Goal: Navigation & Orientation: Understand site structure

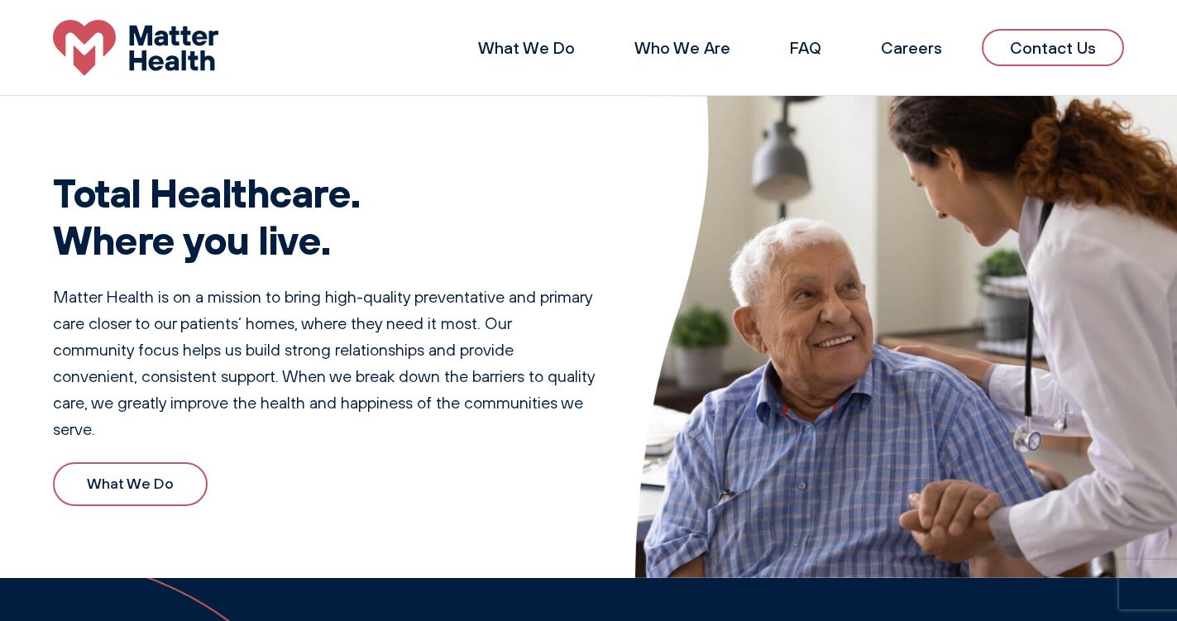
click at [78, 296] on p "Matter Health is on a mission to bring high-quality preventative and primary ca…" at bounding box center [324, 363] width 543 height 159
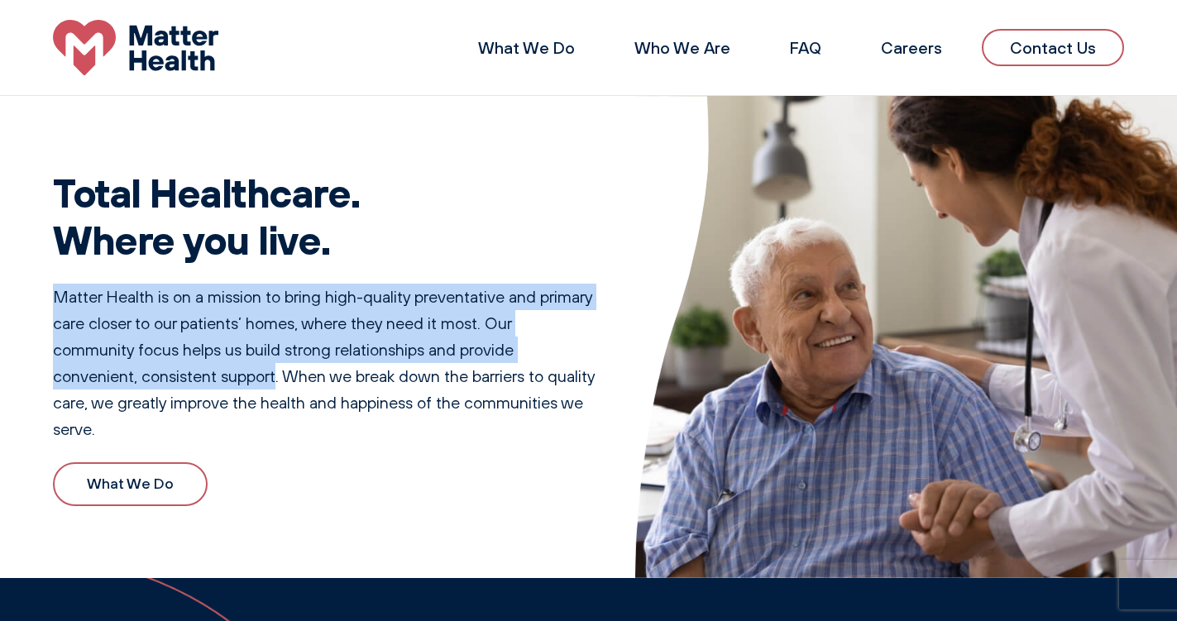
drag, startPoint x: 78, startPoint y: 296, endPoint x: 228, endPoint y: 375, distance: 169.8
click at [228, 375] on p "Matter Health is on a mission to bring high-quality preventative and primary ca…" at bounding box center [324, 363] width 543 height 159
copy p "Matter Health is on a mission to bring high-quality preventative and primary ca…"
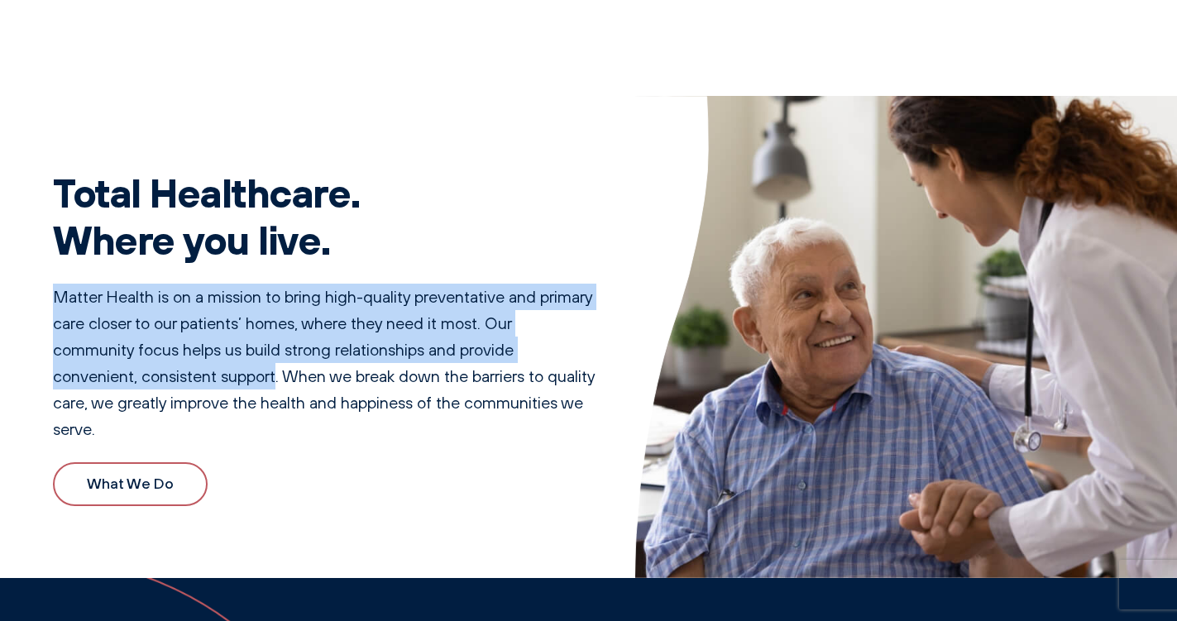
scroll to position [2623, 0]
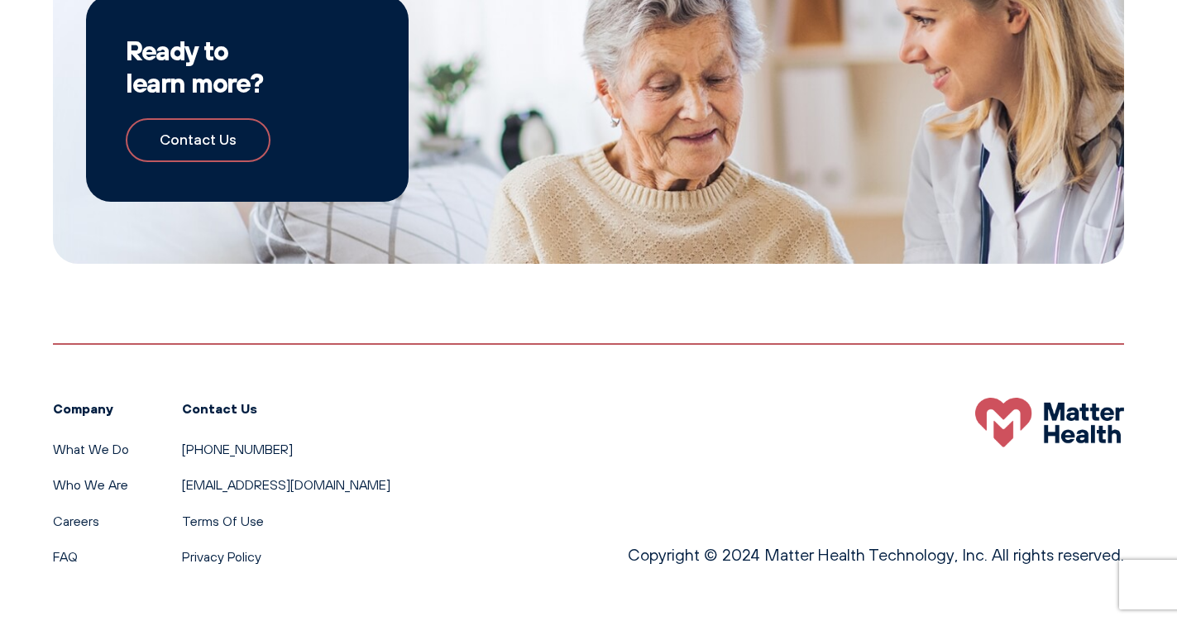
click at [781, 557] on p "Copyright © 2024 Matter Health Technology, Inc. All rights reserved." at bounding box center [876, 555] width 496 height 26
drag, startPoint x: 781, startPoint y: 557, endPoint x: 893, endPoint y: 562, distance: 111.8
click at [893, 562] on p "Copyright © 2024 Matter Health Technology, Inc. All rights reserved." at bounding box center [876, 555] width 496 height 26
copy p "Matter Health Technology"
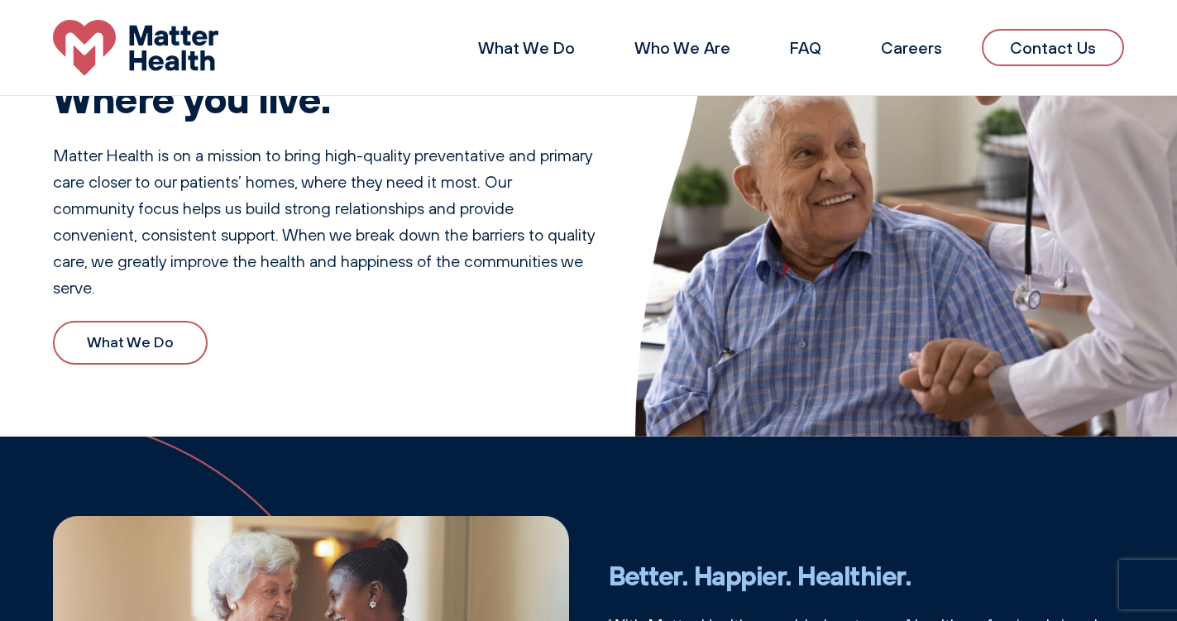
scroll to position [0, 0]
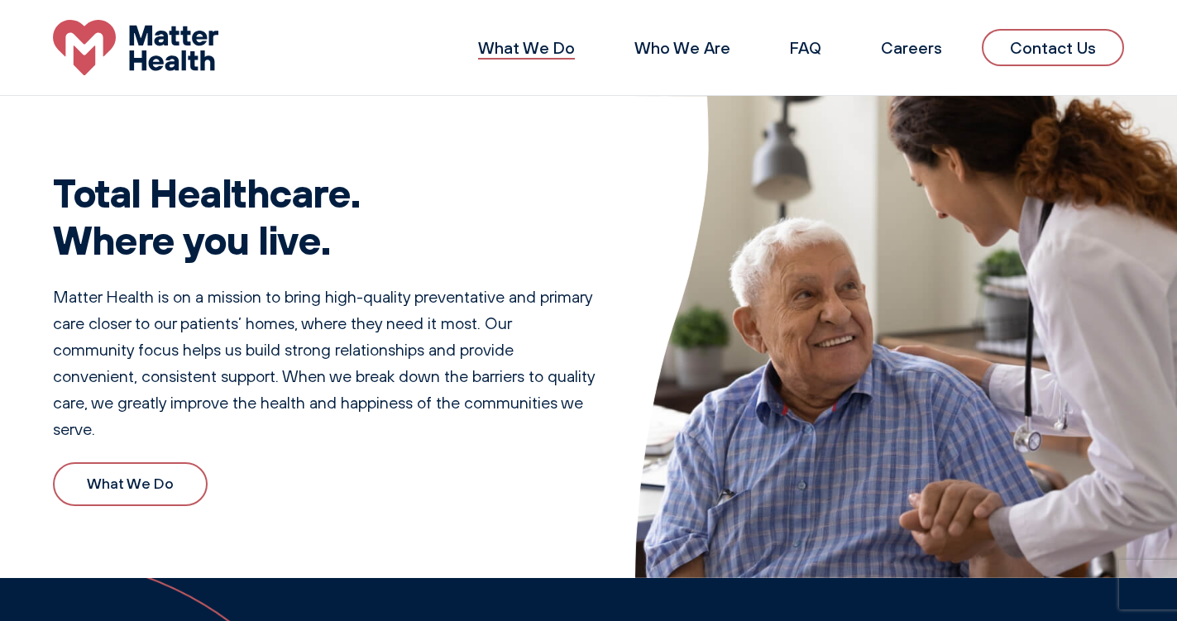
click at [538, 51] on link "What We Do" at bounding box center [526, 47] width 97 height 21
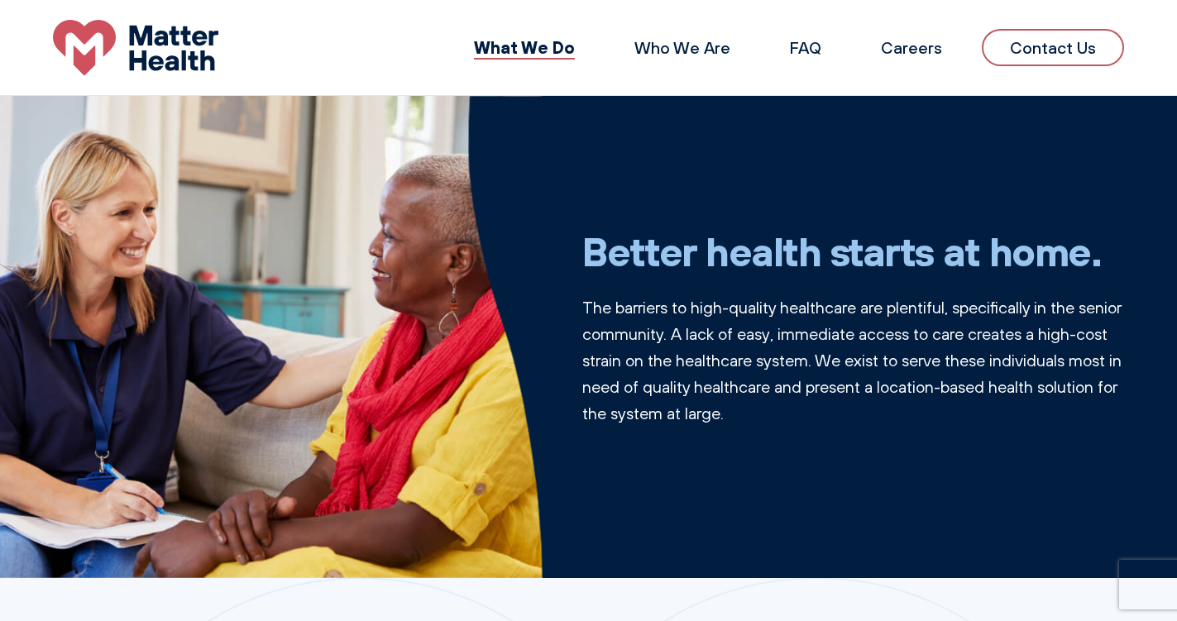
click at [175, 31] on img at bounding box center [135, 47] width 165 height 55
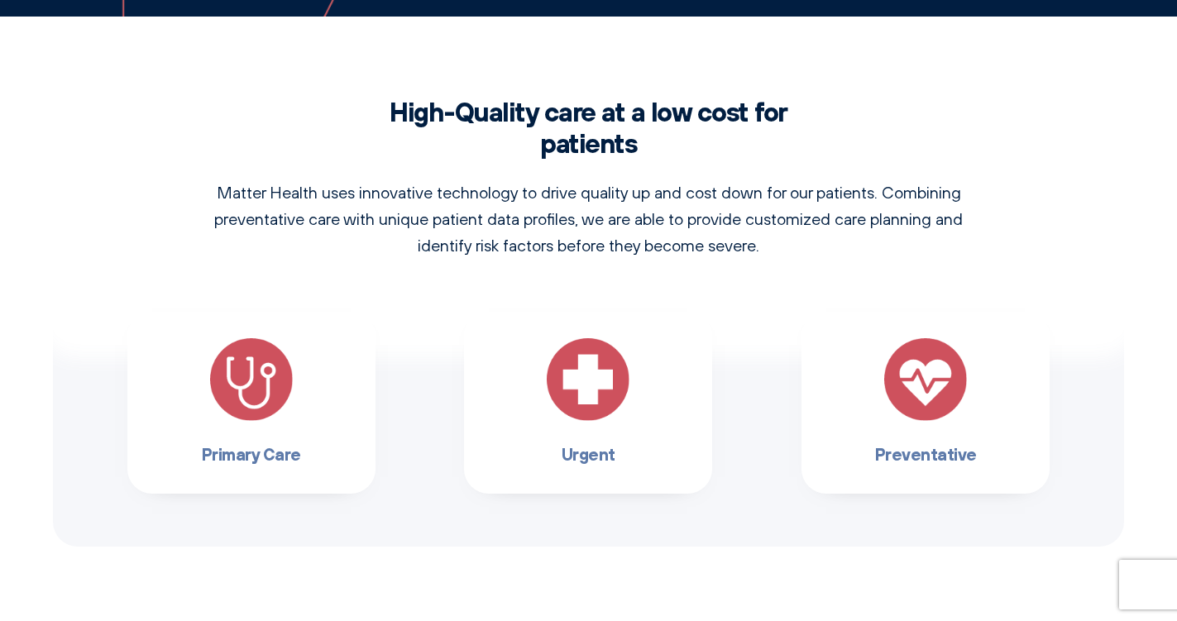
scroll to position [993, 0]
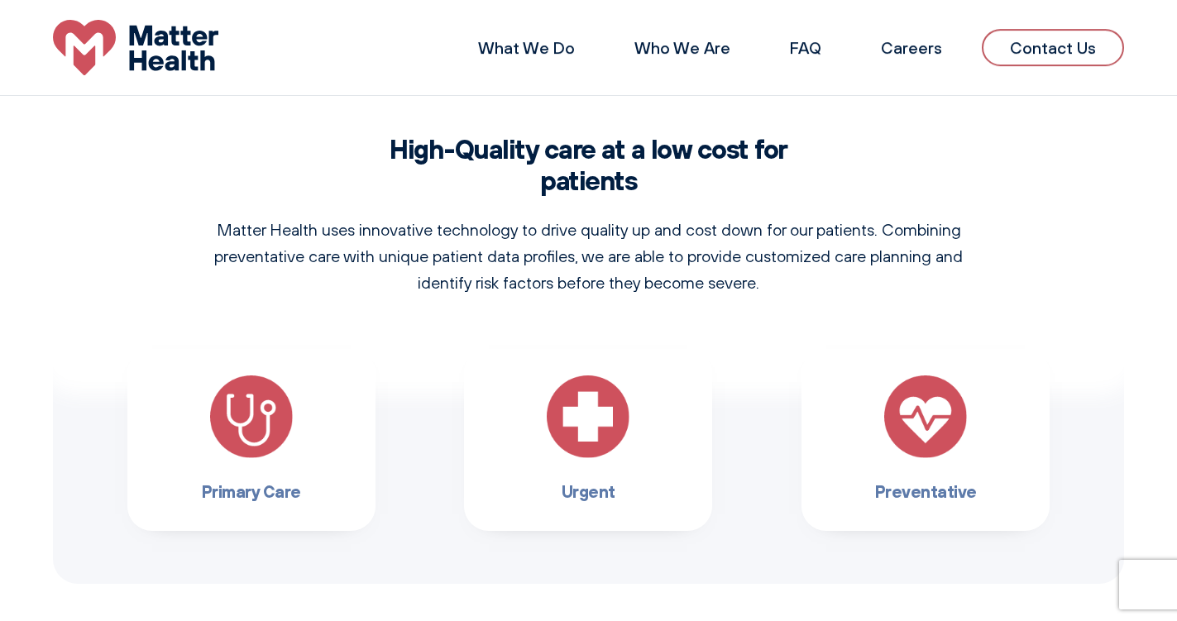
click at [464, 254] on p "Matter Health uses innovative technology to drive quality up and cost down for …" at bounding box center [589, 256] width 786 height 79
drag, startPoint x: 464, startPoint y: 254, endPoint x: 501, endPoint y: 256, distance: 37.3
click at [501, 256] on p "Matter Health uses innovative technology to drive quality up and cost down for …" at bounding box center [589, 256] width 786 height 79
copy p "patient data"
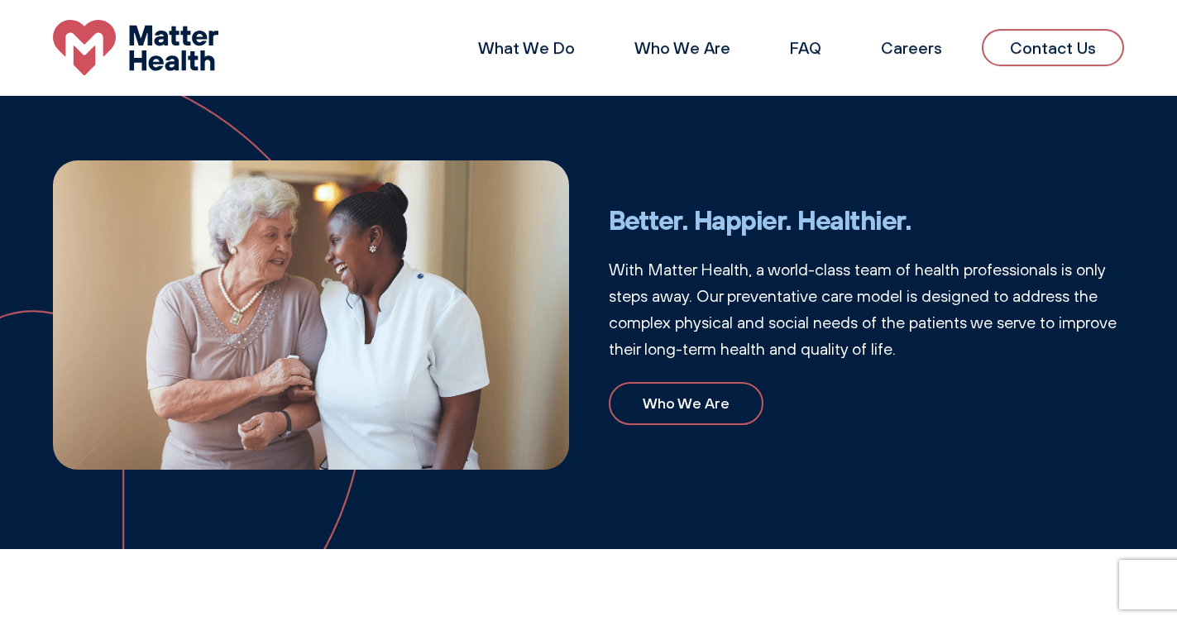
scroll to position [496, 0]
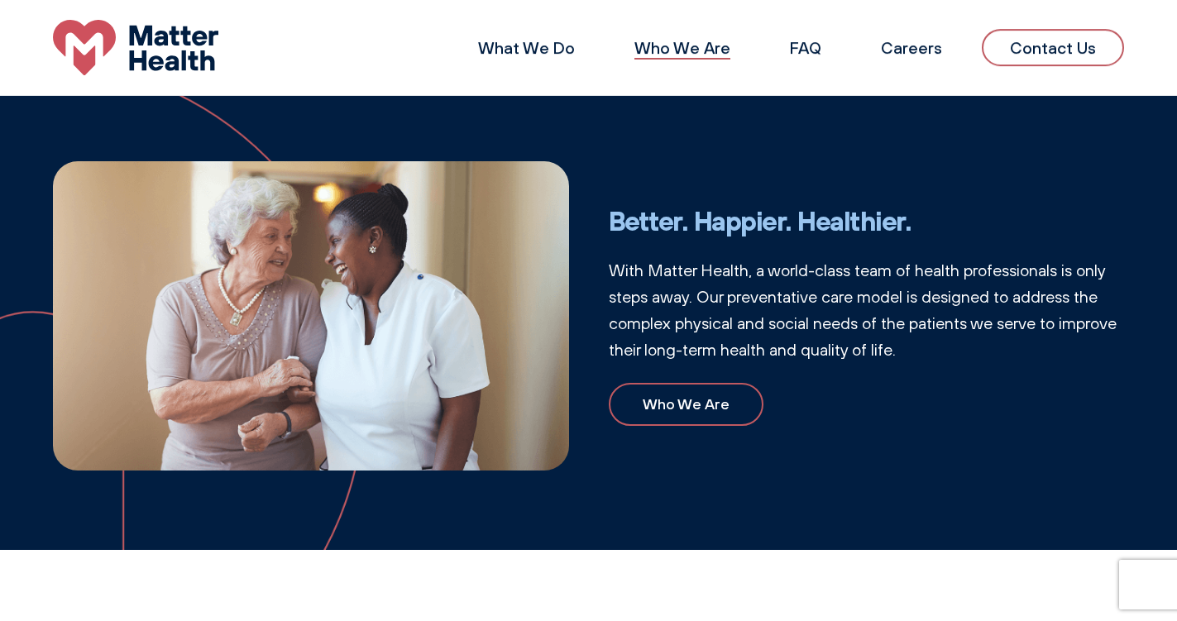
click at [688, 51] on link "Who We Are" at bounding box center [682, 47] width 96 height 21
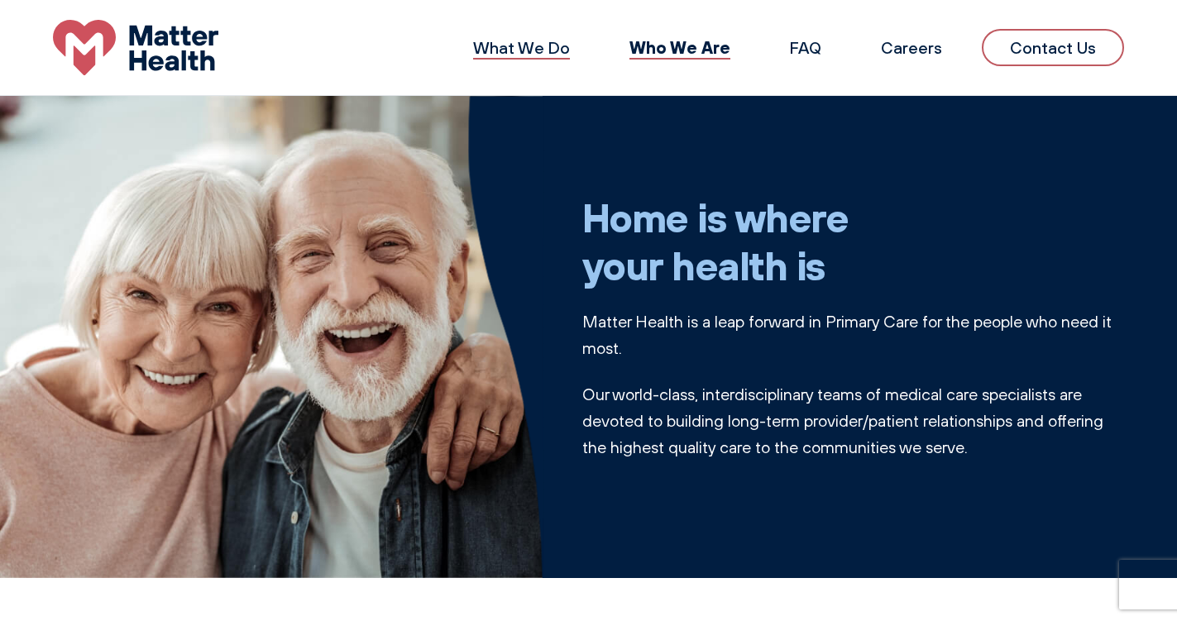
click at [513, 53] on link "What We Do" at bounding box center [521, 47] width 97 height 21
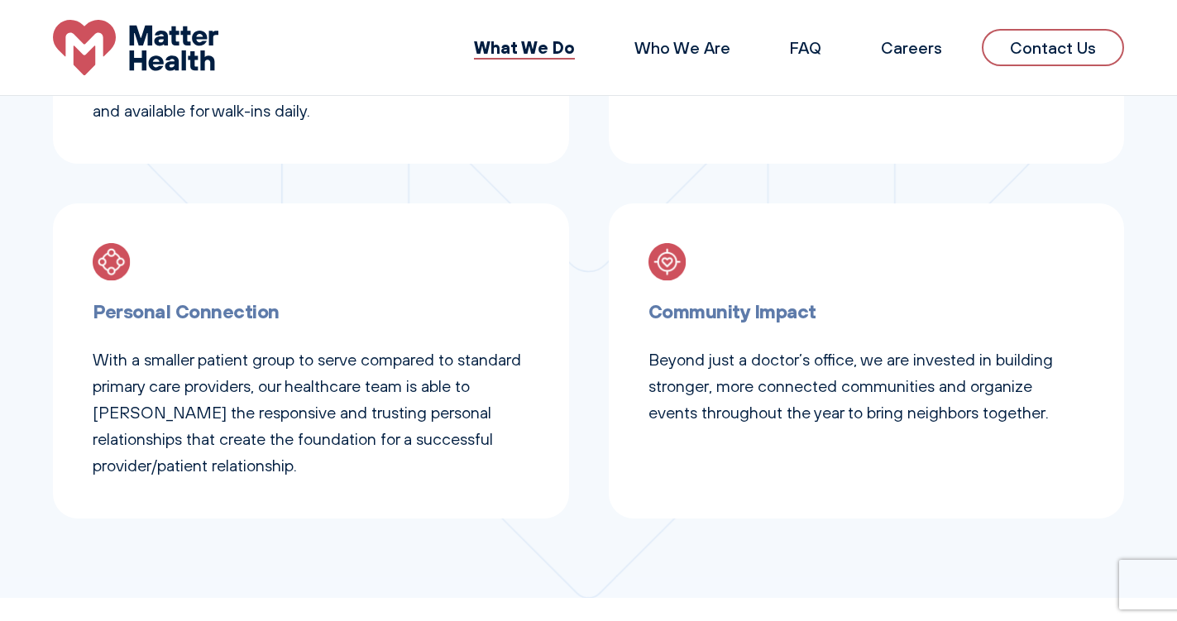
scroll to position [150, 0]
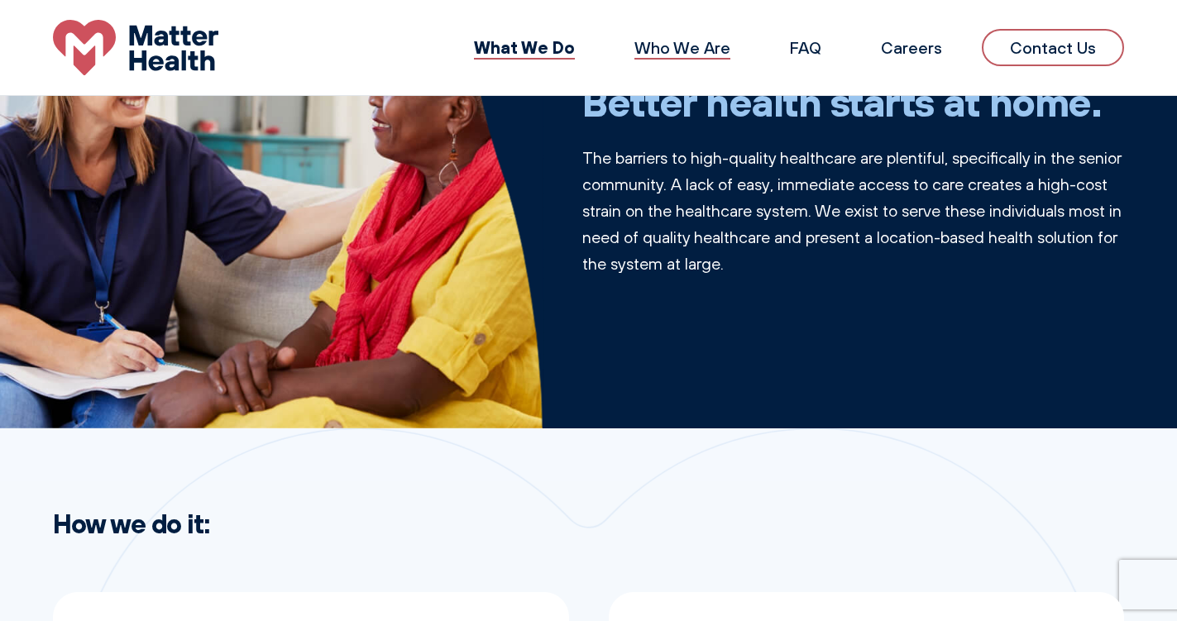
click at [677, 48] on link "Who We Are" at bounding box center [682, 47] width 96 height 21
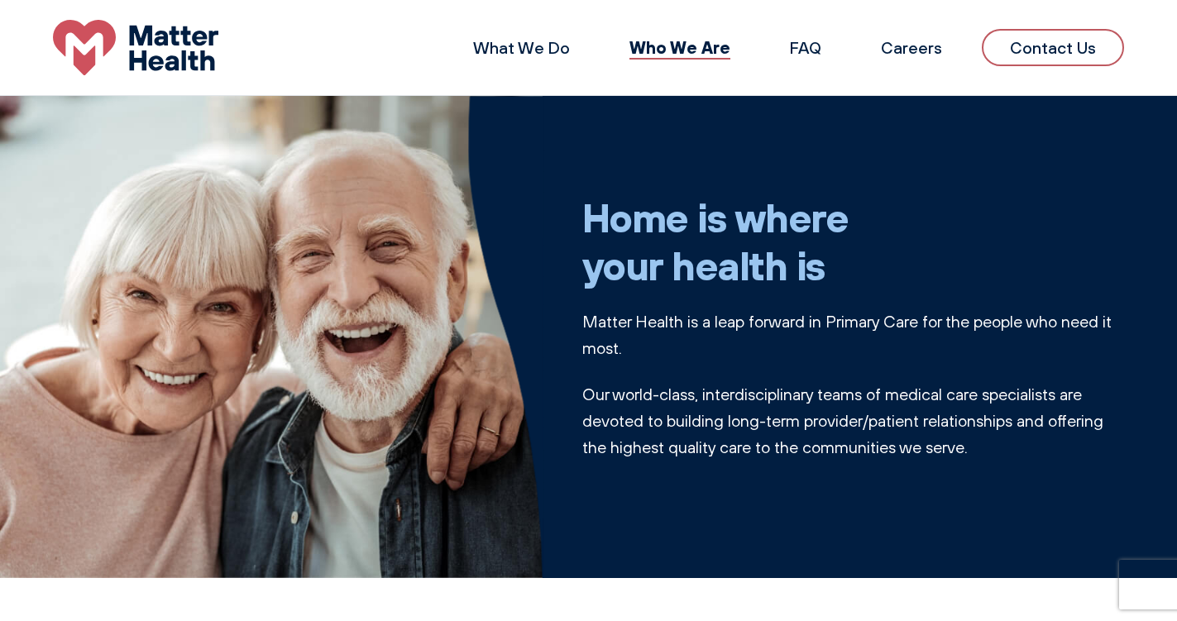
click at [155, 50] on img at bounding box center [135, 47] width 165 height 55
